Goal: Find specific page/section: Find specific page/section

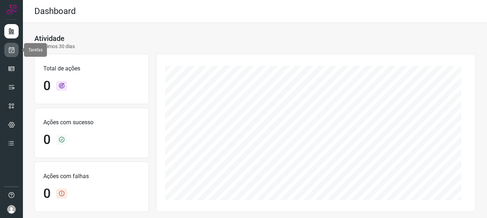
click at [17, 49] on link at bounding box center [11, 50] width 14 height 14
